Goal: Check status: Check status

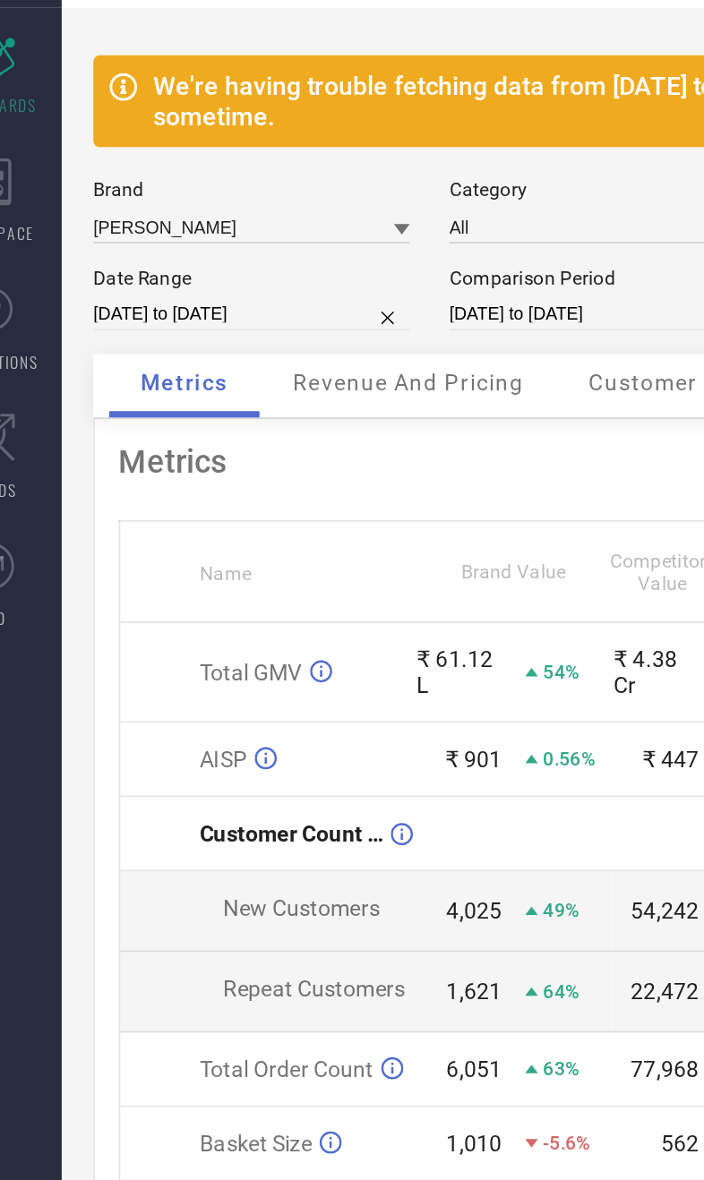
select select "8"
select select "2025"
select select "9"
select select "2025"
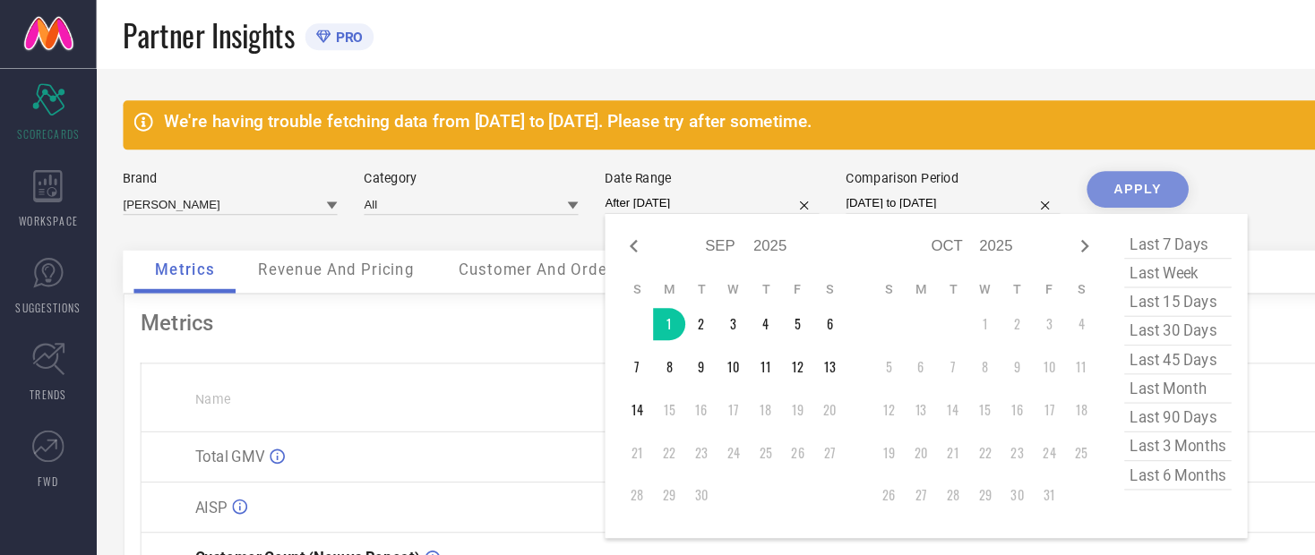
type input "[DATE] to [DATE]"
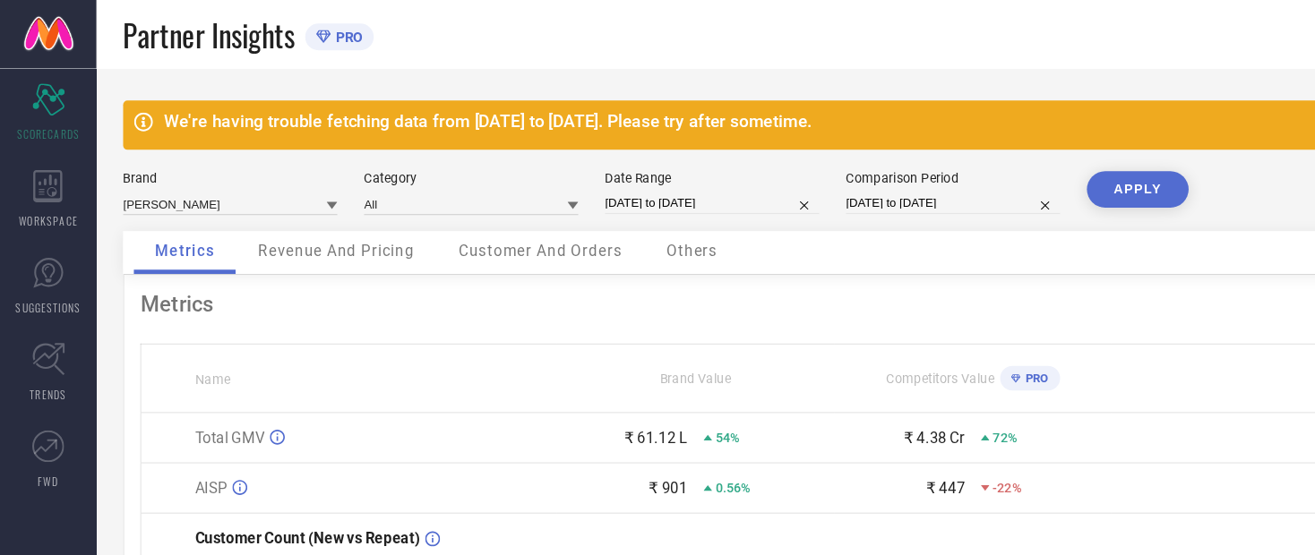
click at [703, 169] on button "APPLY" at bounding box center [951, 158] width 85 height 30
select select "8"
select select "2025"
select select "9"
select select "2025"
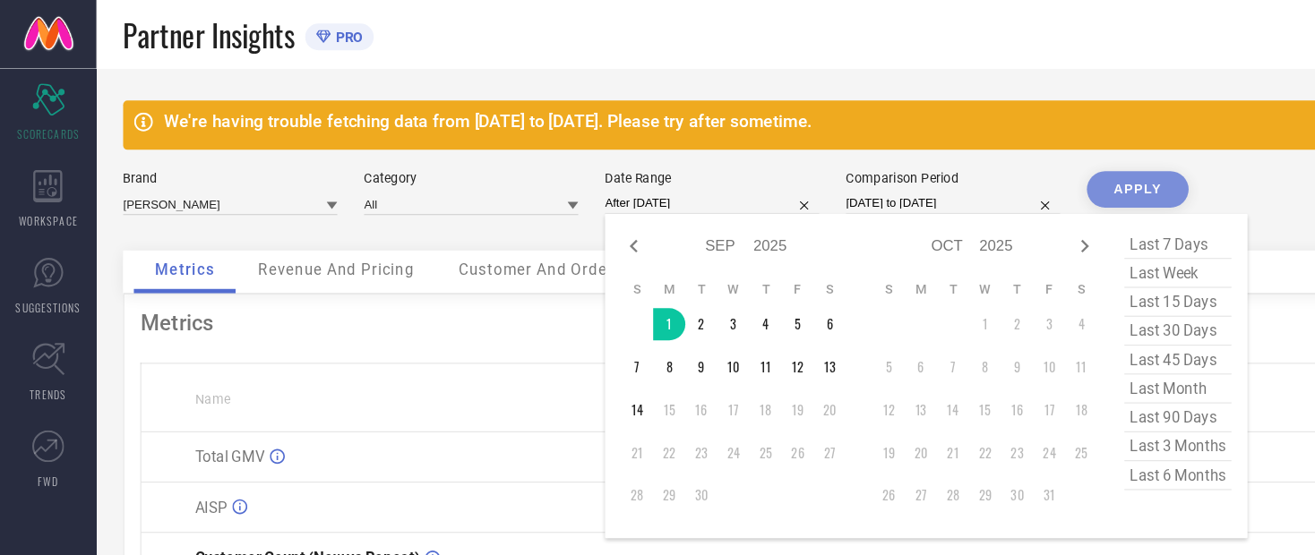
type input "[DATE] to [DATE]"
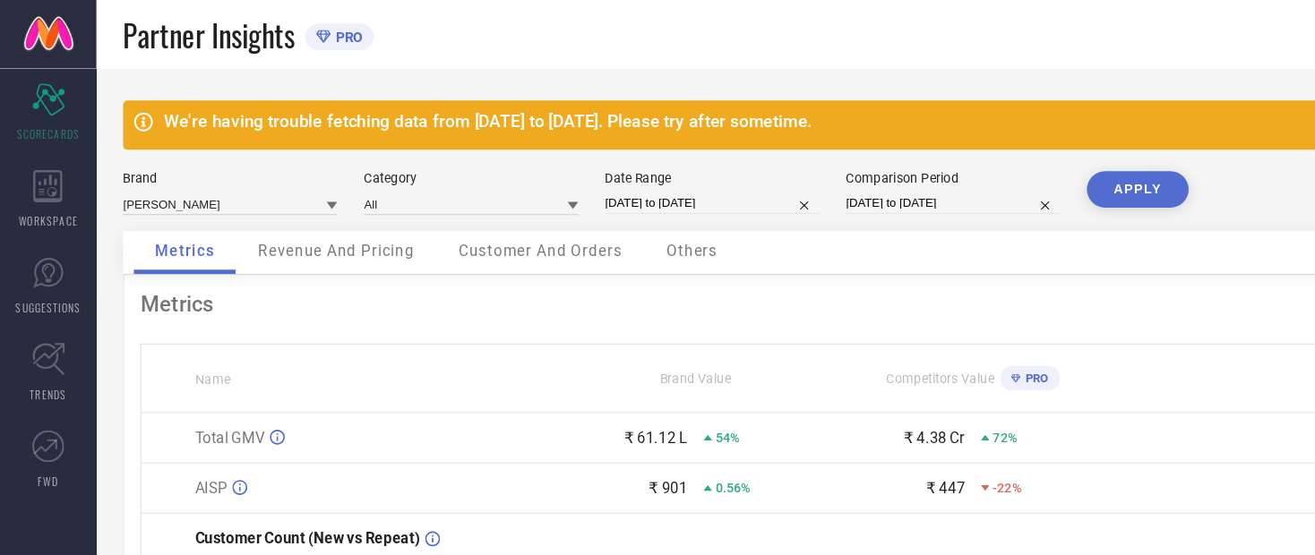
click at [703, 162] on button "APPLY" at bounding box center [951, 158] width 85 height 30
select select "8"
select select "2025"
select select "9"
select select "2025"
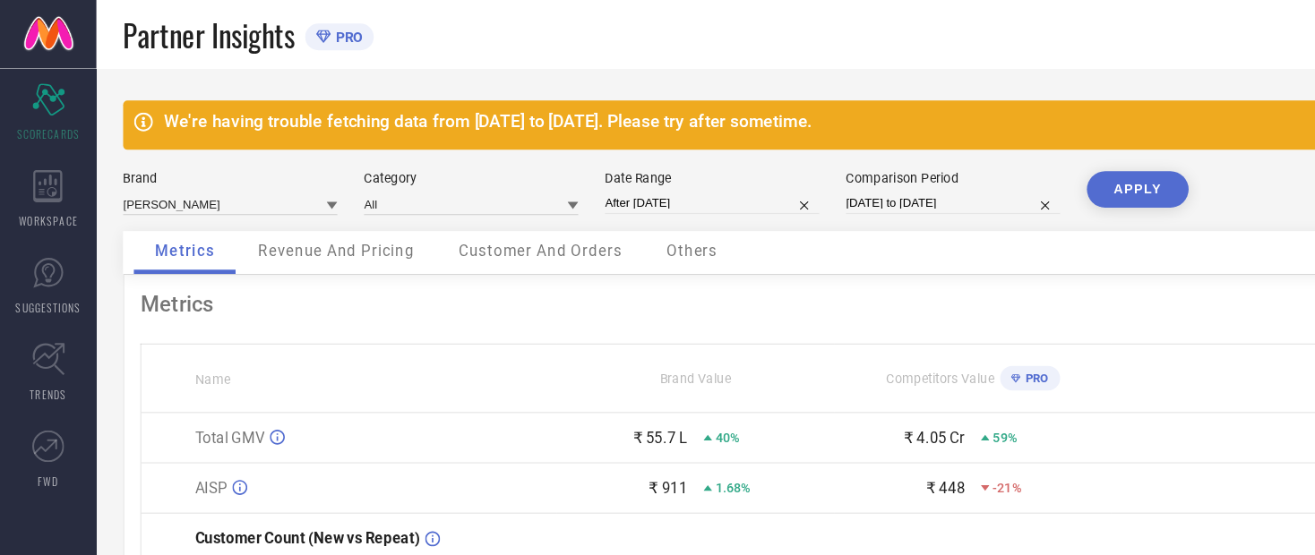
type input "[DATE] to [DATE]"
select select "8"
select select "2024"
select select "9"
select select "2024"
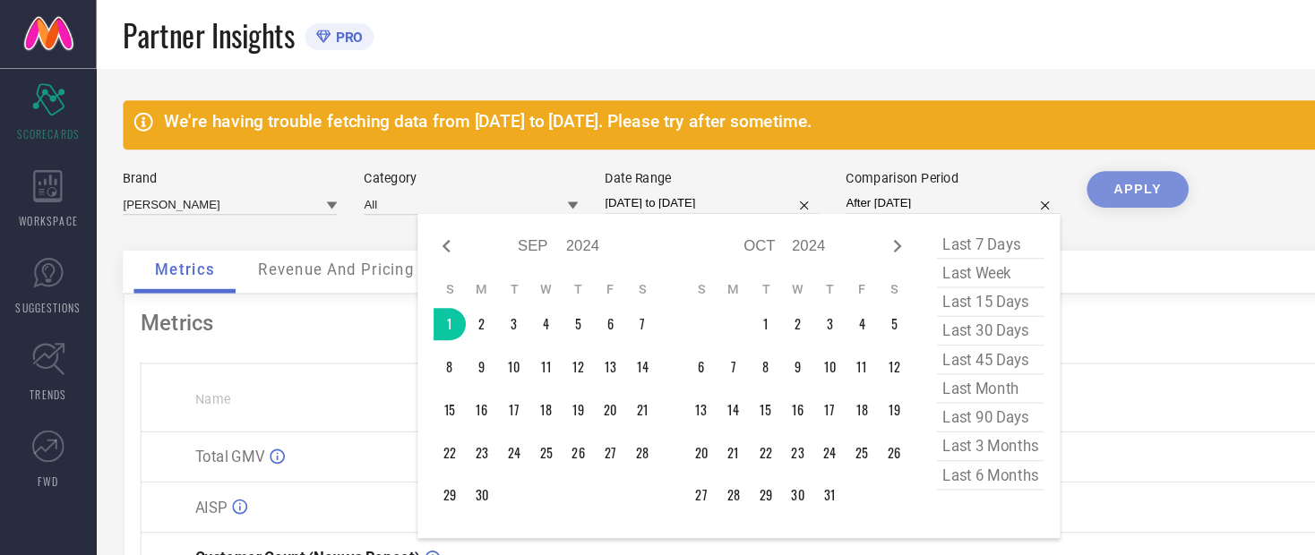
type input "[DATE] to [DATE]"
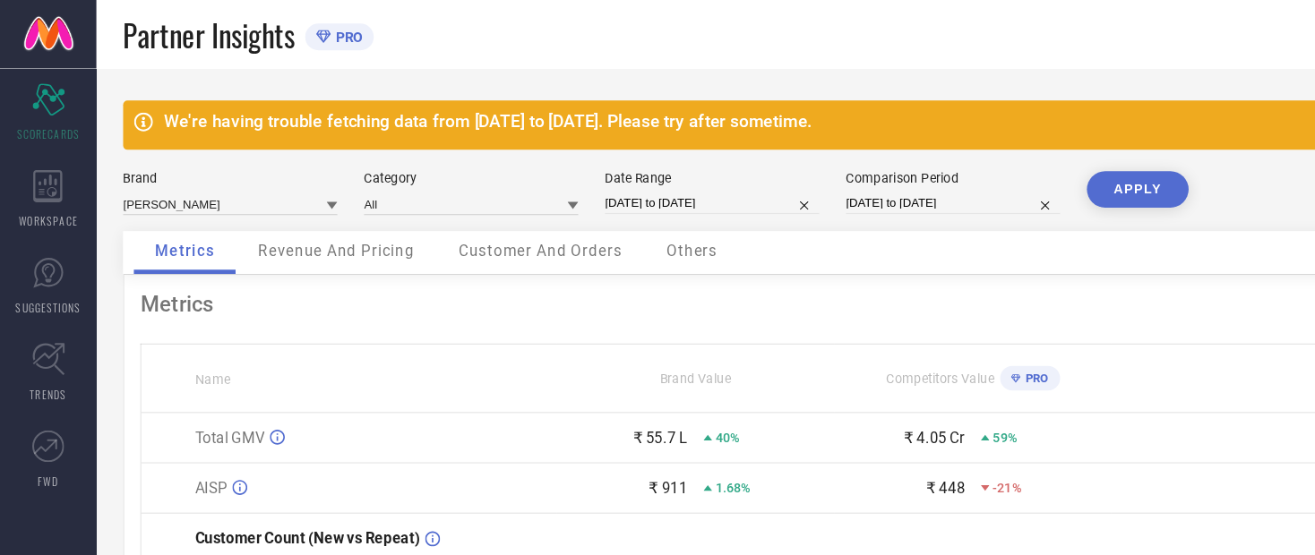
click at [703, 169] on button "APPLY" at bounding box center [951, 158] width 85 height 30
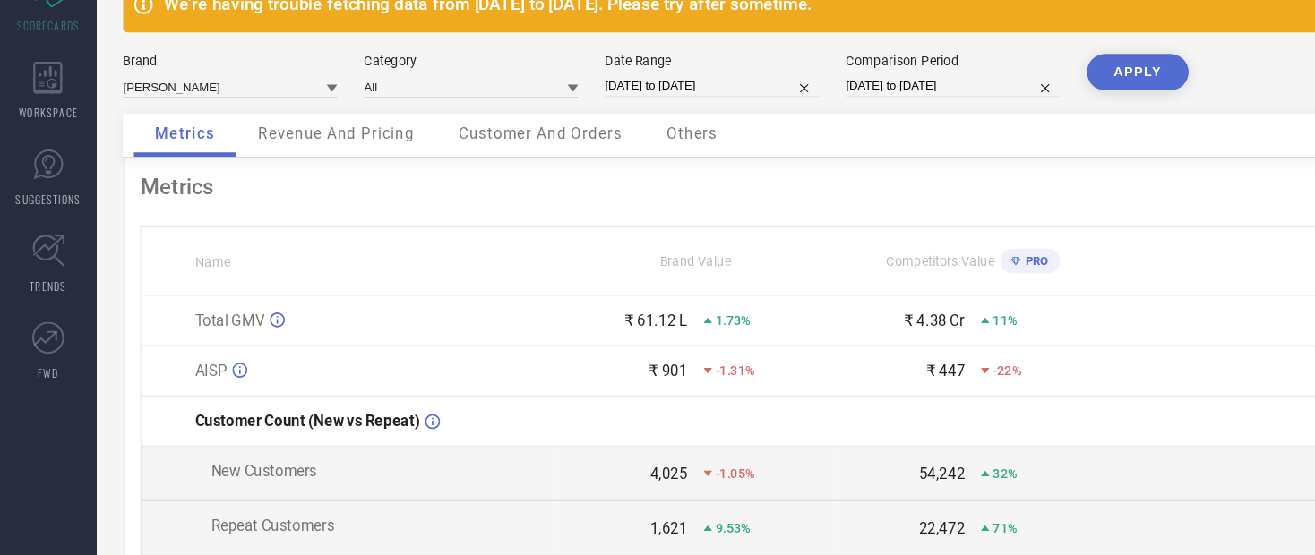
click at [261, 195] on span "Revenue And Pricing" at bounding box center [281, 202] width 131 height 14
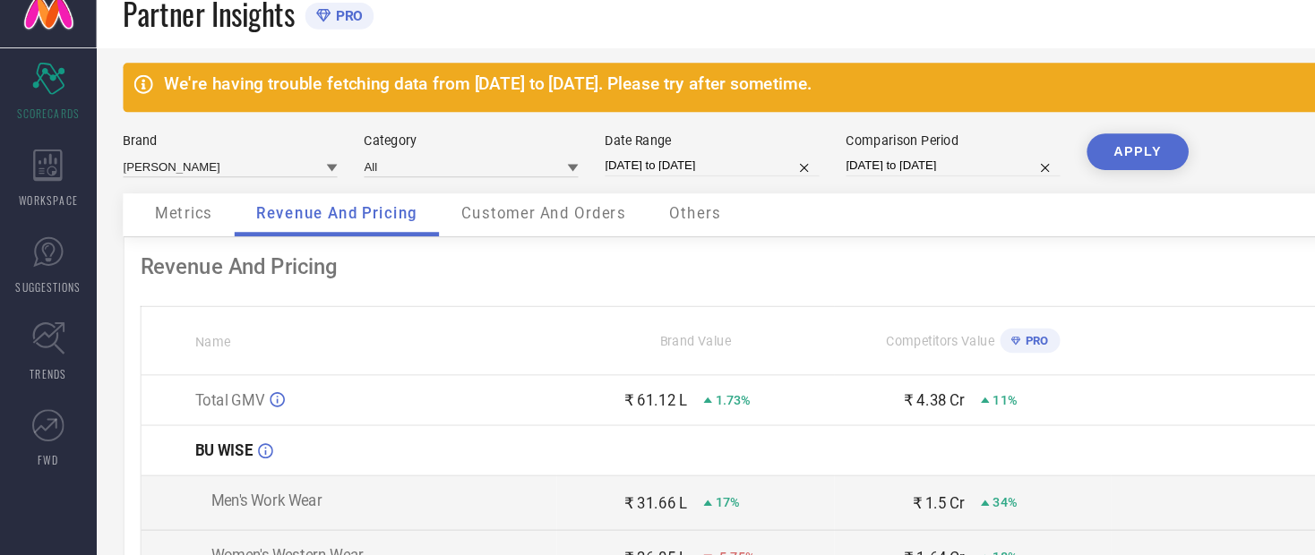
scroll to position [15, 0]
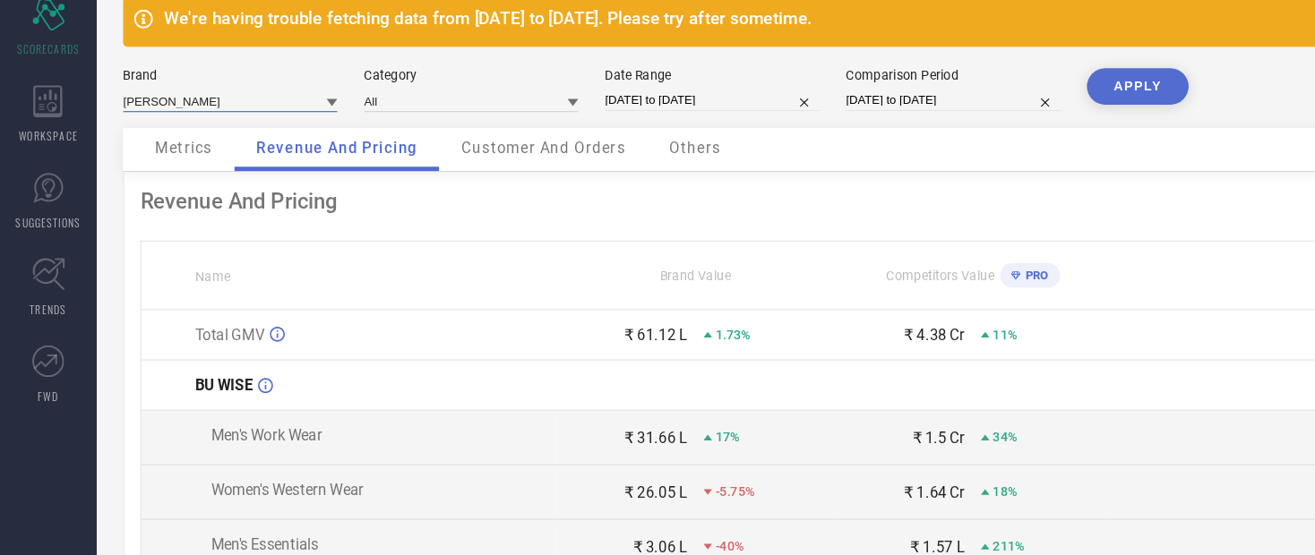
click at [150, 146] on input at bounding box center [192, 155] width 179 height 19
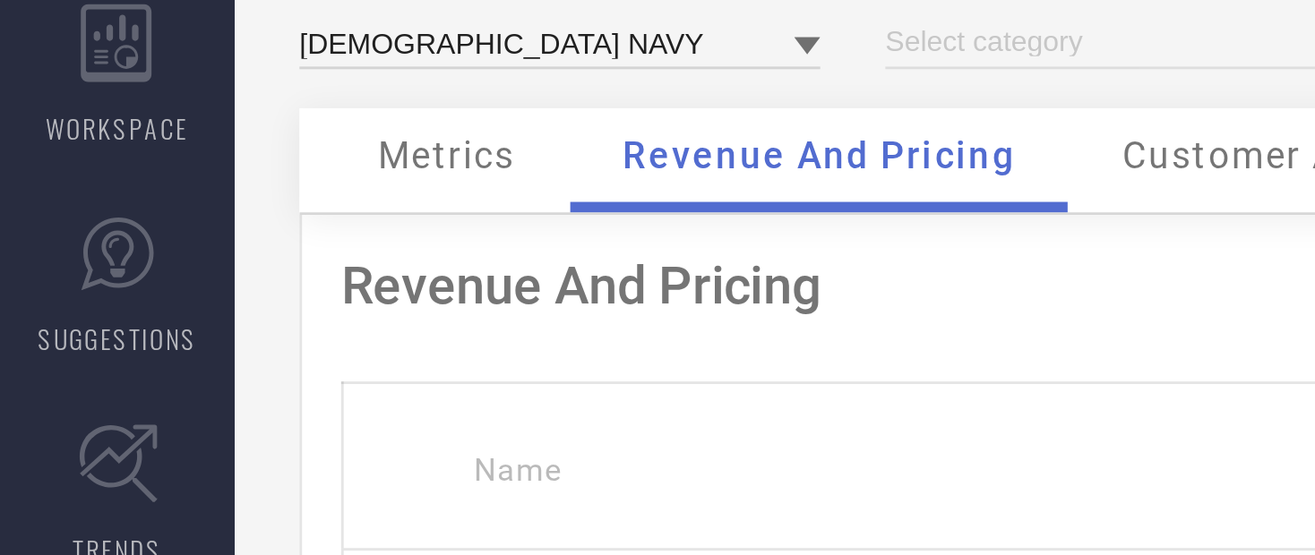
type input "All"
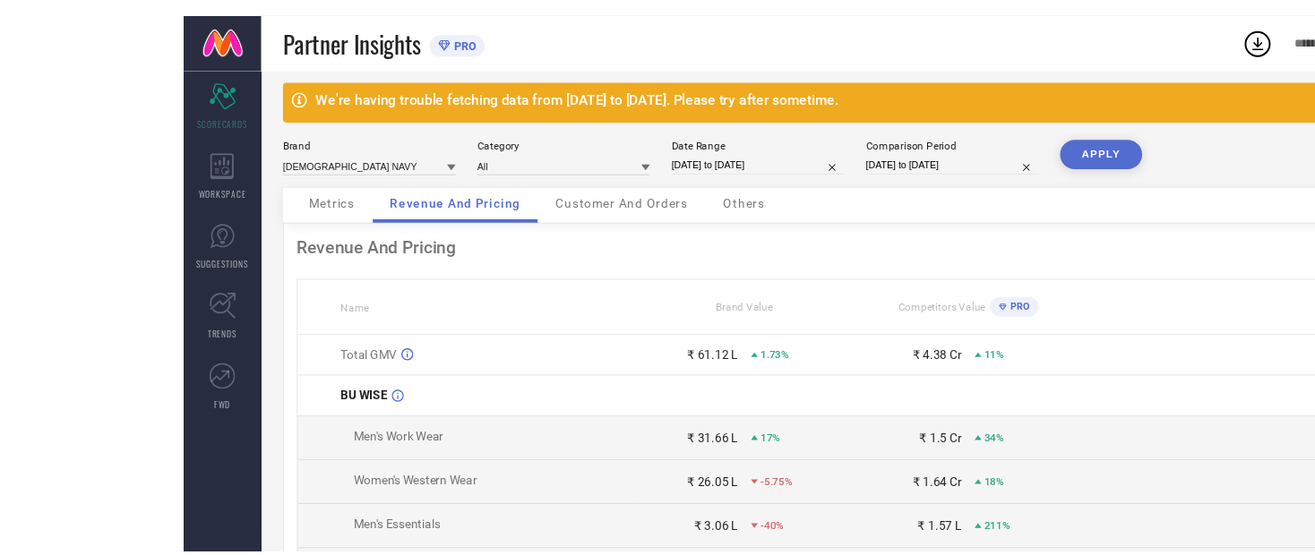
scroll to position [0, 0]
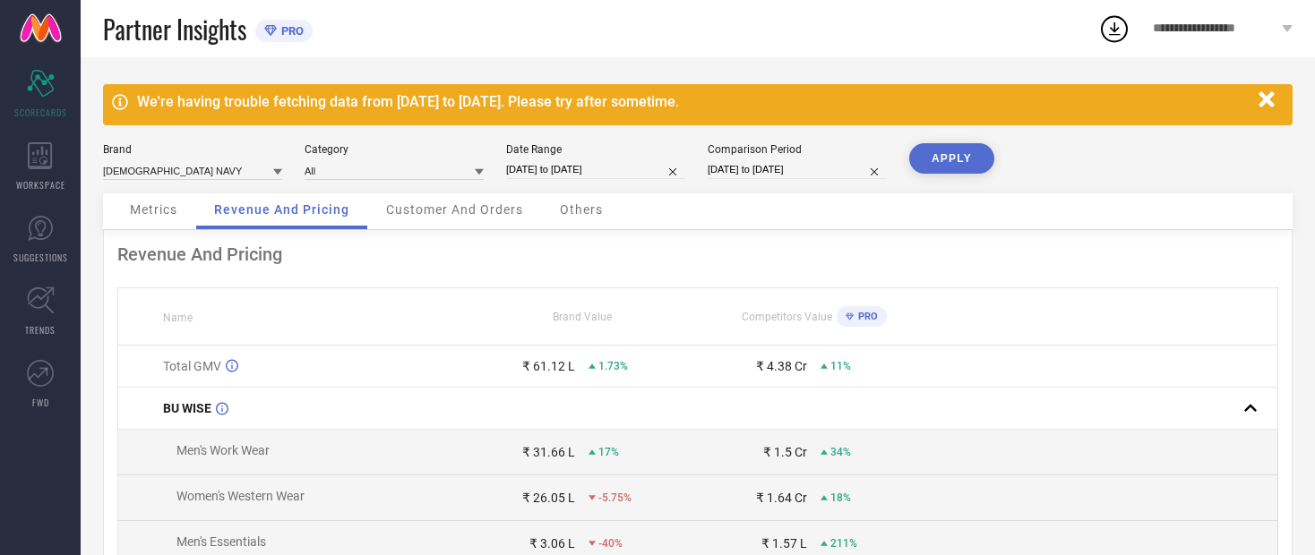
click at [703, 163] on button "APPLY" at bounding box center [951, 158] width 85 height 30
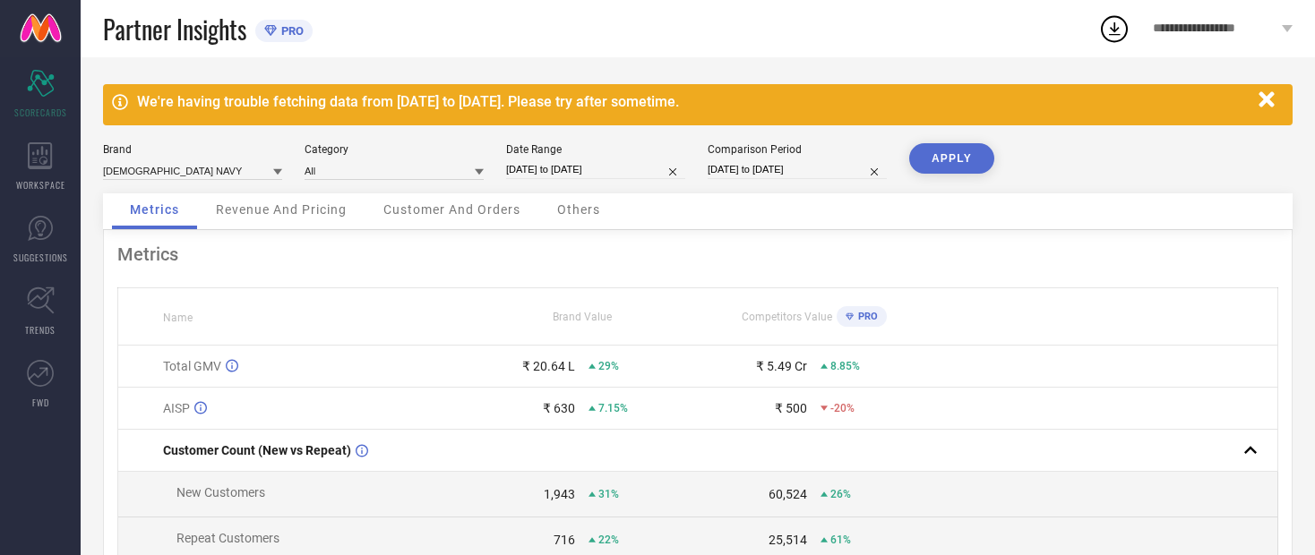
click at [273, 217] on span "Revenue And Pricing" at bounding box center [281, 209] width 131 height 14
